Goal: Information Seeking & Learning: Learn about a topic

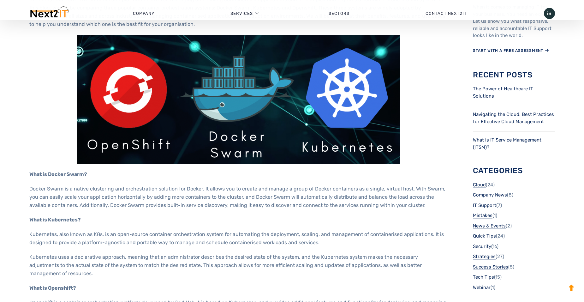
scroll to position [189, 0]
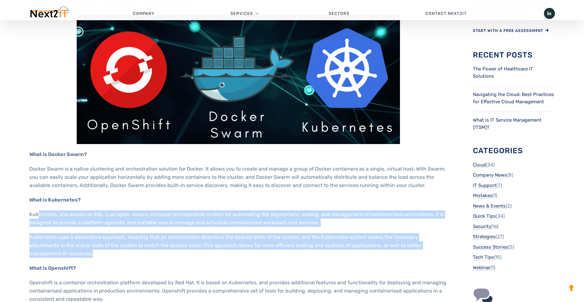
drag, startPoint x: 37, startPoint y: 212, endPoint x: 177, endPoint y: 252, distance: 145.4
click at [177, 252] on p "Kubernetes uses a declarative approach, meaning that an administrator describes…" at bounding box center [238, 245] width 418 height 25
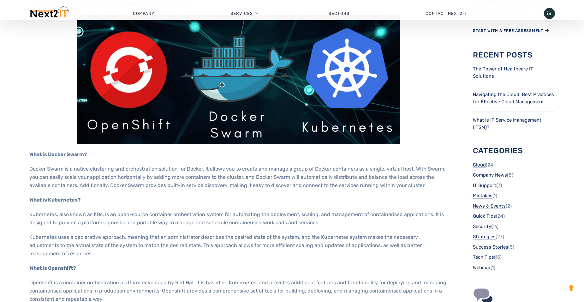
drag, startPoint x: 118, startPoint y: 217, endPoint x: 96, endPoint y: 240, distance: 32.4
click at [96, 240] on p "Kubernetes uses a declarative approach, meaning that an administrator describes…" at bounding box center [238, 245] width 418 height 25
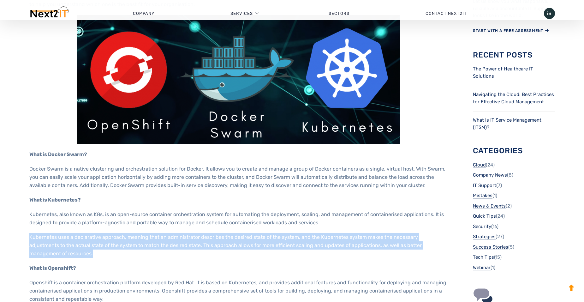
click at [96, 240] on p "Kubernetes uses a declarative approach, meaning that an administrator describes…" at bounding box center [238, 245] width 418 height 25
drag, startPoint x: 96, startPoint y: 240, endPoint x: 92, endPoint y: 239, distance: 3.2
click at [92, 239] on p "Kubernetes uses a declarative approach, meaning that an administrator describes…" at bounding box center [238, 245] width 418 height 25
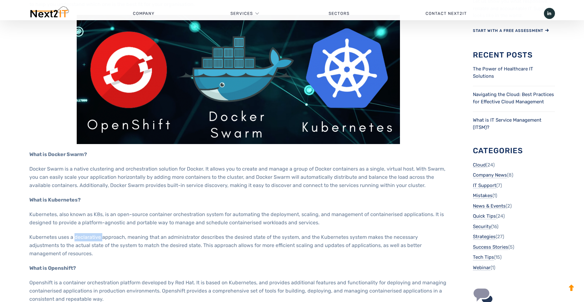
click at [92, 239] on p "Kubernetes uses a declarative approach, meaning that an administrator describes…" at bounding box center [238, 245] width 418 height 25
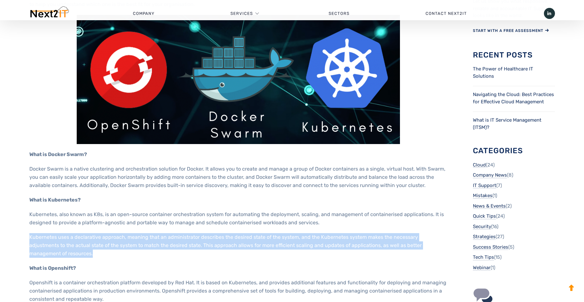
click at [92, 239] on p "Kubernetes uses a declarative approach, meaning that an administrator describes…" at bounding box center [238, 245] width 418 height 25
drag, startPoint x: 92, startPoint y: 239, endPoint x: 64, endPoint y: 244, distance: 28.2
click at [64, 244] on p "Kubernetes uses a declarative approach, meaning that an administrator describes…" at bounding box center [238, 245] width 418 height 25
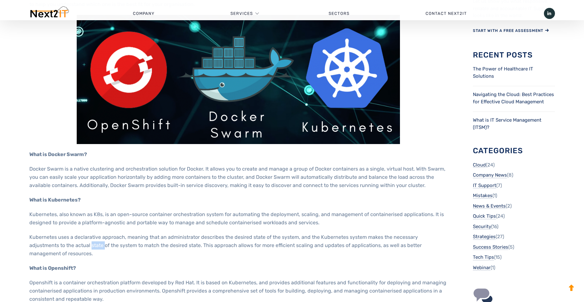
click at [64, 244] on p "Kubernetes uses a declarative approach, meaning that an administrator describes…" at bounding box center [238, 245] width 418 height 25
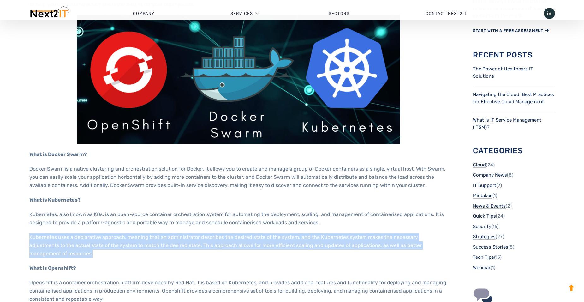
click at [64, 244] on p "Kubernetes uses a declarative approach, meaning that an administrator describes…" at bounding box center [238, 245] width 418 height 25
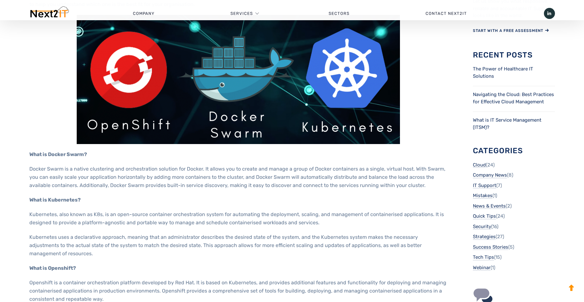
click at [60, 223] on p "Kubernetes, also known as K8s, is an open-source container orchestration system…" at bounding box center [238, 218] width 418 height 16
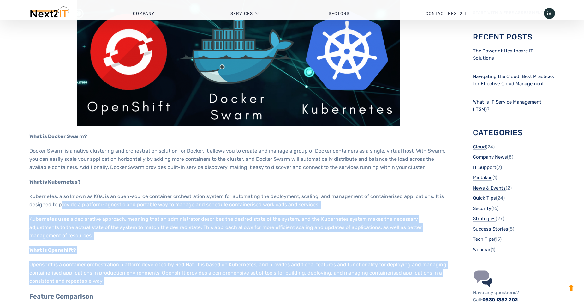
scroll to position [221, 0]
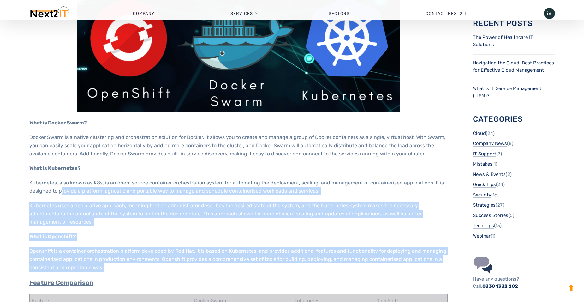
drag, startPoint x: 65, startPoint y: 225, endPoint x: 207, endPoint y: 266, distance: 148.0
click at [207, 266] on p "Openshift is a container orchestration platform developed by Red Hat. It is bas…" at bounding box center [238, 259] width 418 height 25
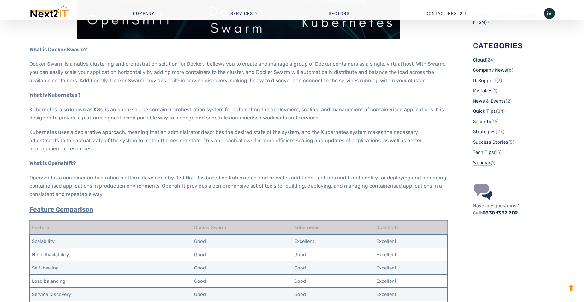
scroll to position [252, 0]
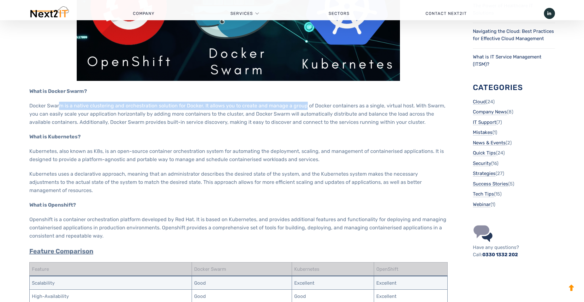
drag, startPoint x: 59, startPoint y: 102, endPoint x: 304, endPoint y: 109, distance: 245.2
click at [304, 109] on p "Docker Swarm is a native clustering and orchestration solution for Docker. It a…" at bounding box center [238, 114] width 418 height 25
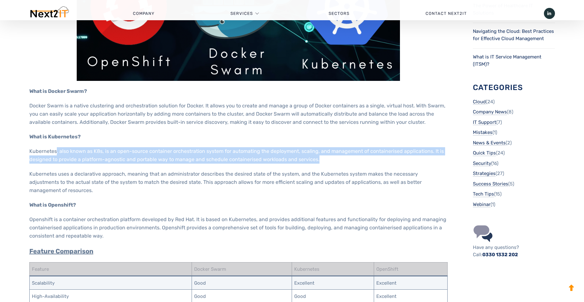
drag, startPoint x: 55, startPoint y: 150, endPoint x: 320, endPoint y: 159, distance: 264.9
click at [320, 159] on p "Kubernetes, also known as K8s, is an open-source container orchestration system…" at bounding box center [238, 155] width 418 height 16
